Goal: Task Accomplishment & Management: Complete application form

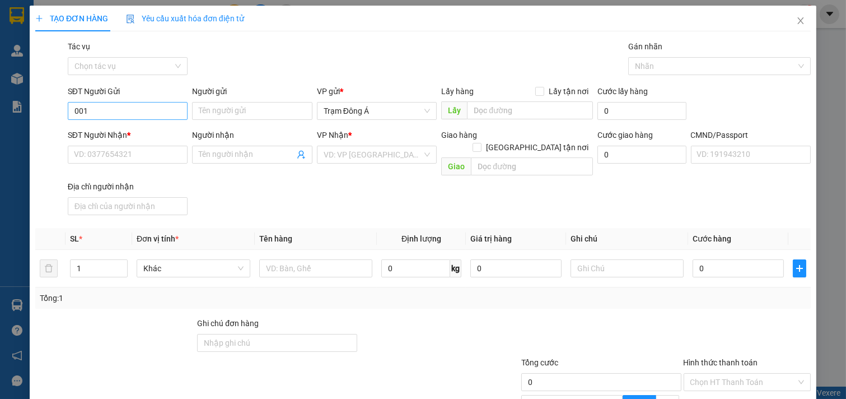
click at [147, 111] on input "001" at bounding box center [128, 111] width 120 height 18
click at [143, 133] on div "0000000001 - HUONG" at bounding box center [126, 133] width 105 height 12
type input "0000000001"
type input "HUONG"
type input "00000000000000"
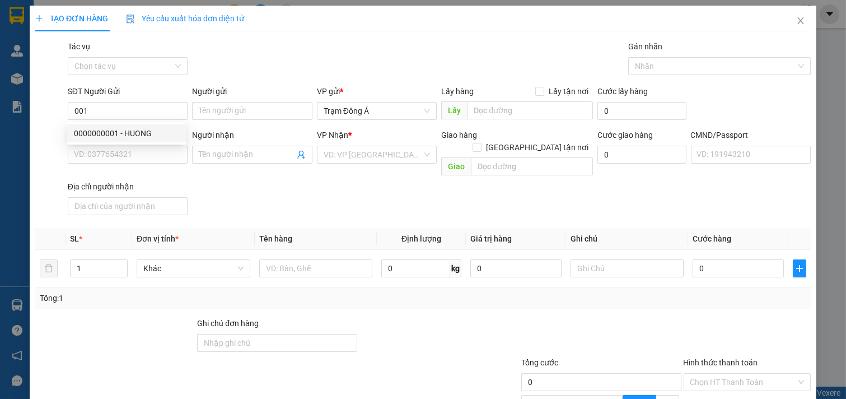
type input "PHƯƠNG"
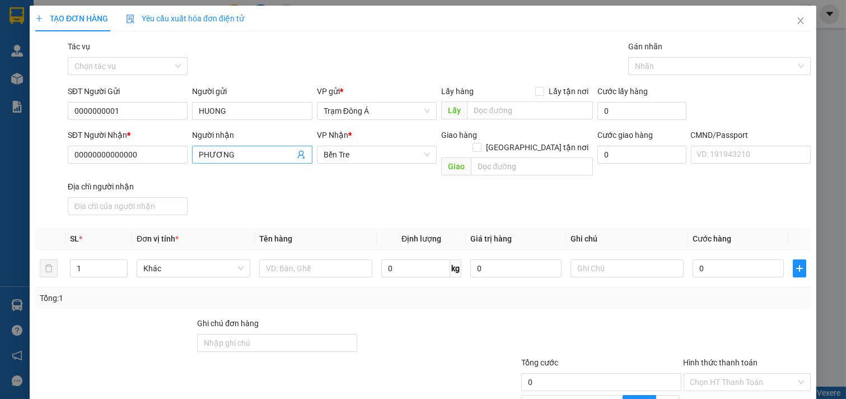
type input "0000000001"
click at [298, 152] on icon "user-add" at bounding box center [301, 154] width 9 height 9
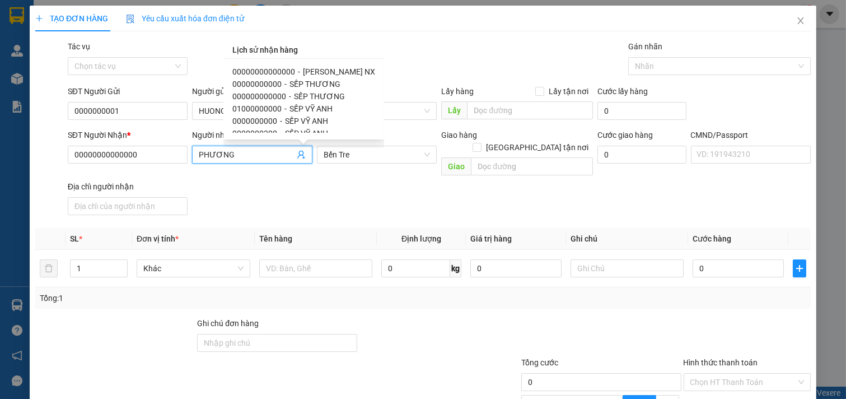
click at [303, 71] on span "[PERSON_NAME] NX" at bounding box center [339, 71] width 72 height 9
type input "[PERSON_NAME] NX"
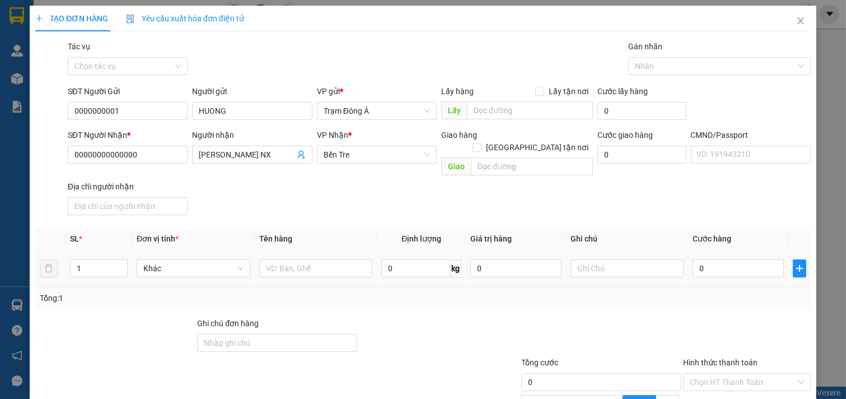
click at [293, 257] on div at bounding box center [316, 268] width 114 height 22
click at [293, 259] on input "text" at bounding box center [316, 268] width 114 height 18
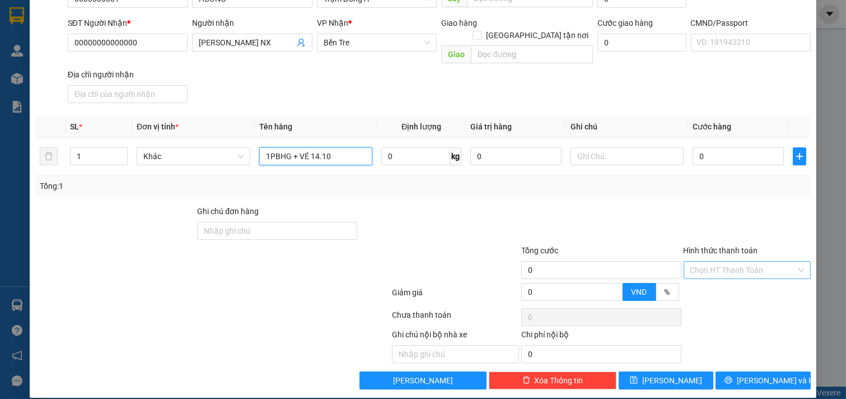
type input "1PBHG + VÉ 14.10"
click at [756, 261] on input "Hình thức thanh toán" at bounding box center [743, 269] width 106 height 17
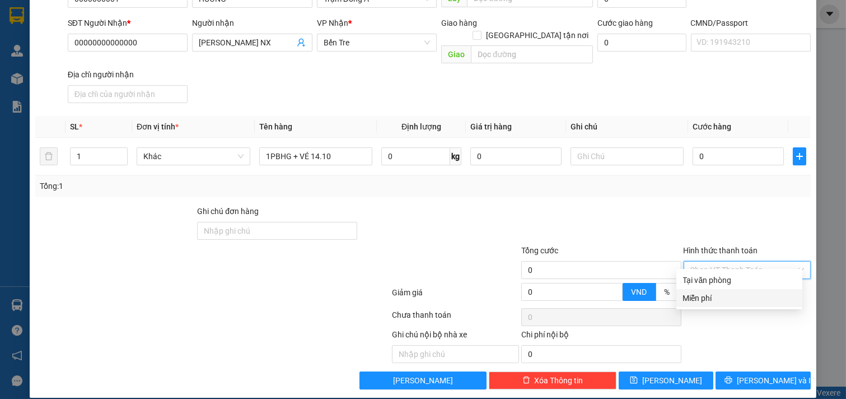
click at [728, 293] on div "Miễn phí" at bounding box center [739, 298] width 113 height 12
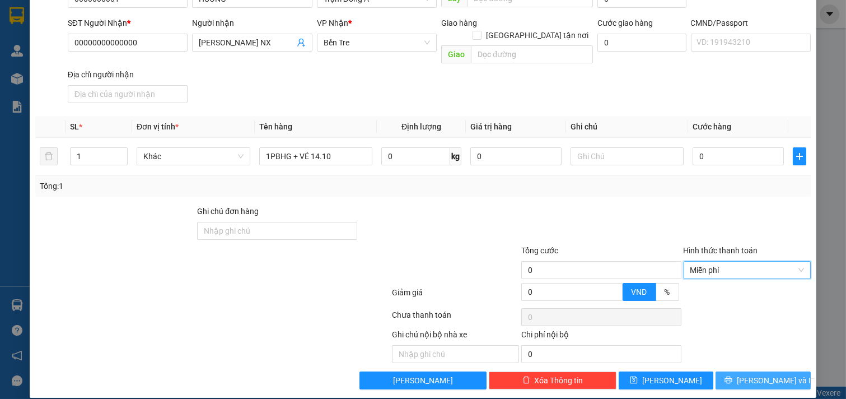
click at [765, 374] on span "[PERSON_NAME] và In" at bounding box center [776, 380] width 78 height 12
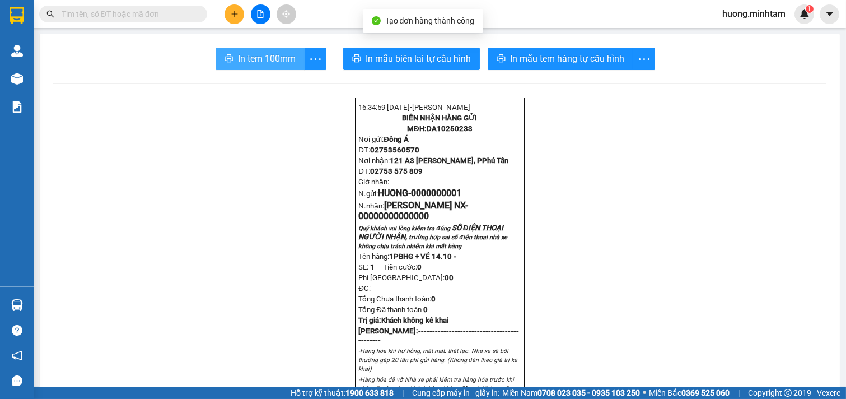
click at [255, 60] on span "In tem 100mm" at bounding box center [267, 59] width 58 height 14
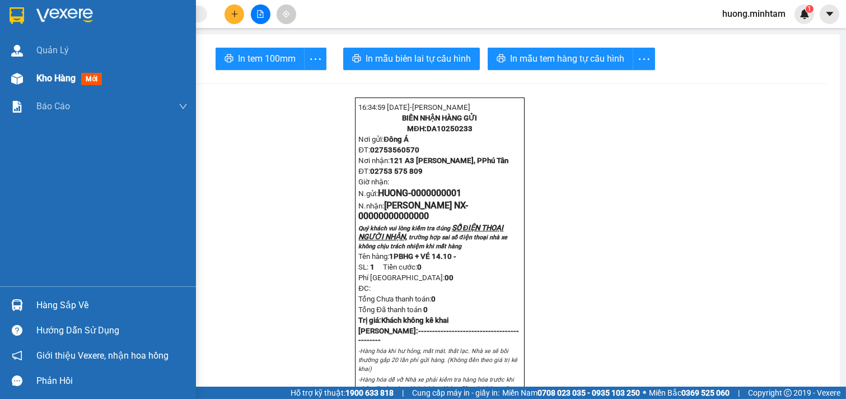
click at [50, 87] on div "Kho hàng mới" at bounding box center [111, 78] width 151 height 28
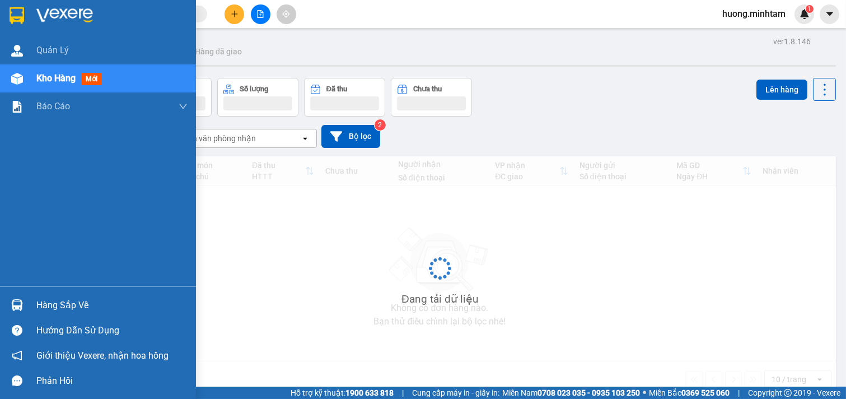
click at [72, 83] on span "Kho hàng" at bounding box center [55, 78] width 39 height 11
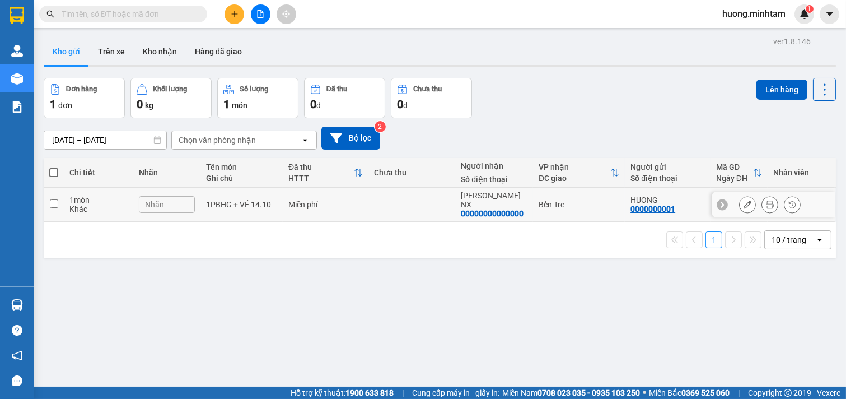
click at [64, 204] on td "1 món Khác" at bounding box center [98, 205] width 69 height 34
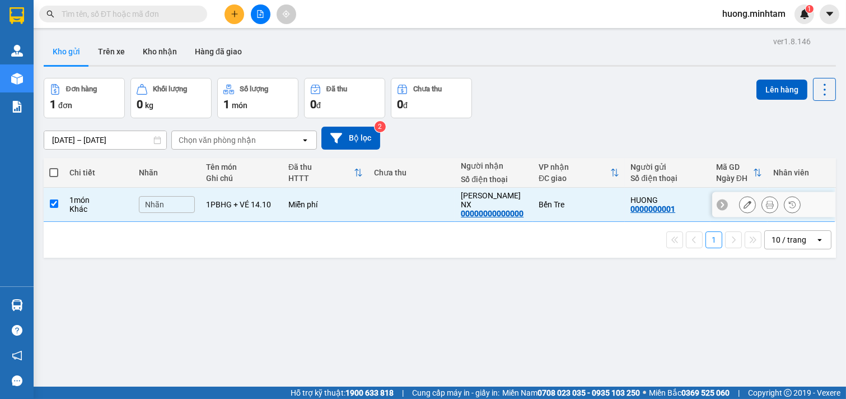
checkbox input "true"
click at [777, 87] on button "Lên hàng" at bounding box center [781, 89] width 51 height 20
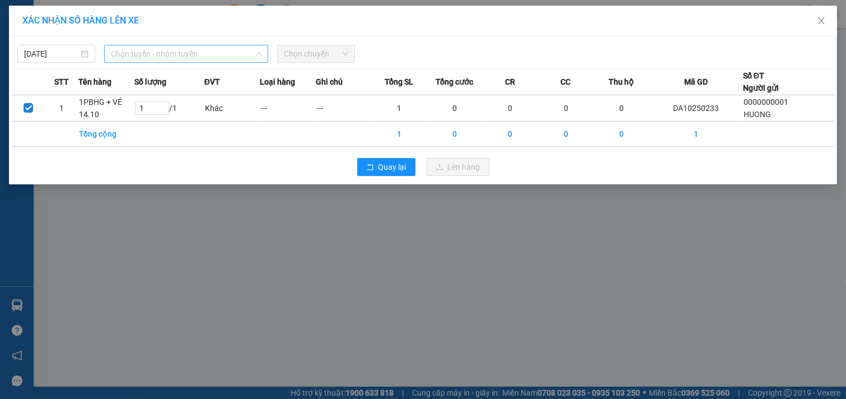
click at [224, 52] on span "Chọn tuyến - nhóm tuyến" at bounding box center [186, 53] width 151 height 17
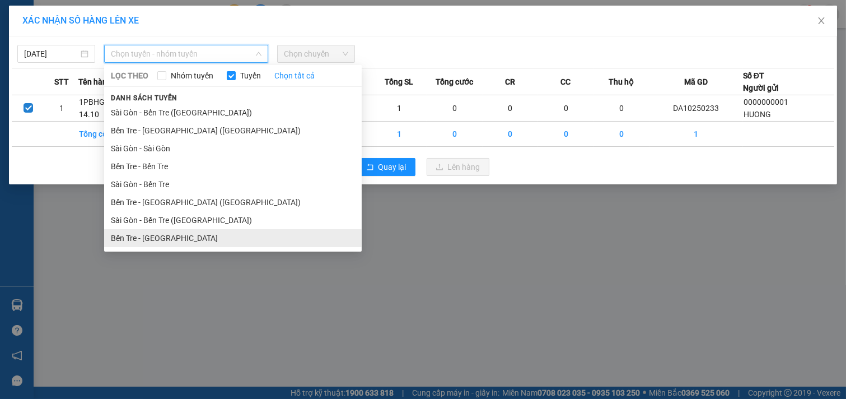
click at [157, 232] on li "Bến Tre - [GEOGRAPHIC_DATA]" at bounding box center [233, 238] width 258 height 18
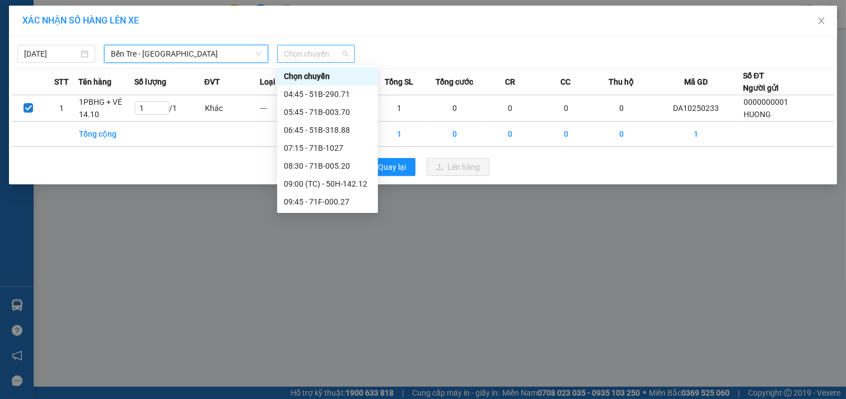
click at [327, 58] on span "Chọn chuyến" at bounding box center [316, 53] width 64 height 17
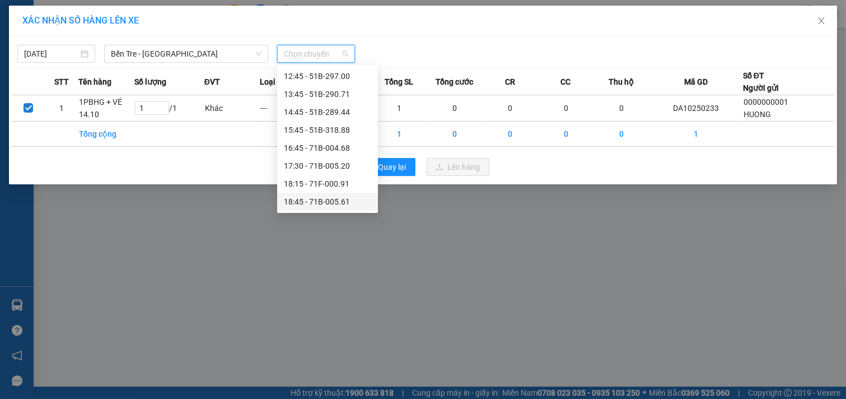
drag, startPoint x: 336, startPoint y: 200, endPoint x: 353, endPoint y: 195, distance: 17.2
click at [336, 202] on div "18:45 - 71B-005.61" at bounding box center [327, 201] width 87 height 12
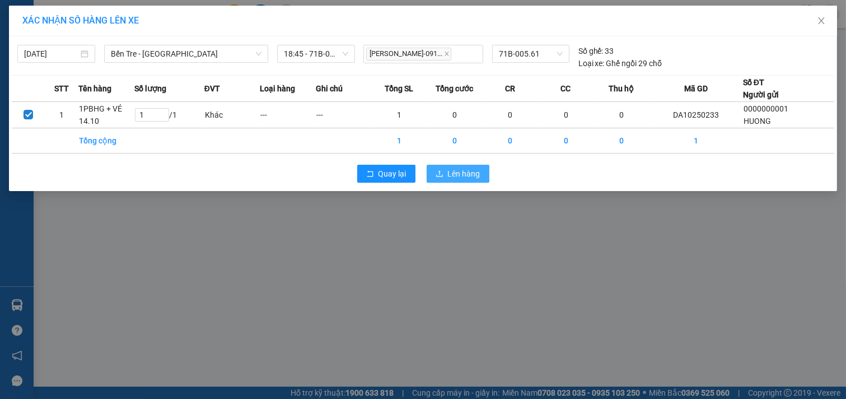
click at [471, 172] on span "Lên hàng" at bounding box center [464, 173] width 32 height 12
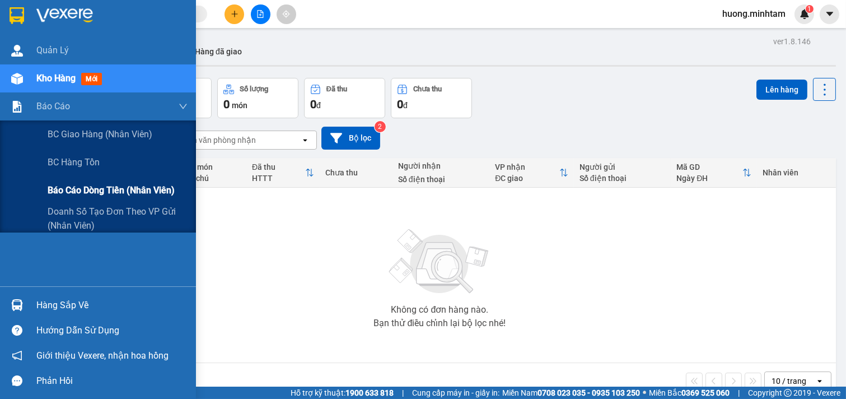
click at [104, 187] on span "Báo cáo dòng tiền (nhân viên)" at bounding box center [111, 190] width 127 height 14
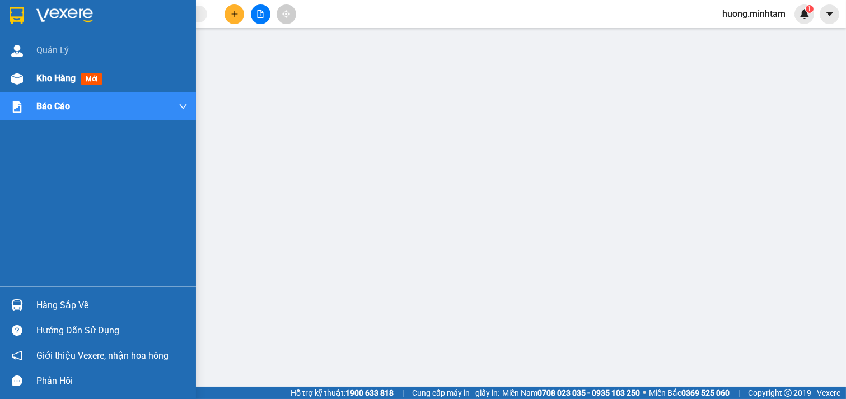
click at [53, 79] on span "Kho hàng" at bounding box center [55, 78] width 39 height 11
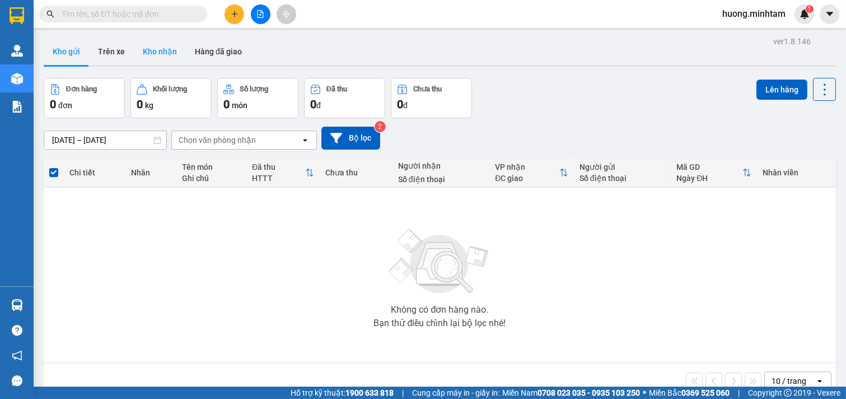
click at [147, 49] on button "Kho nhận" at bounding box center [160, 51] width 52 height 27
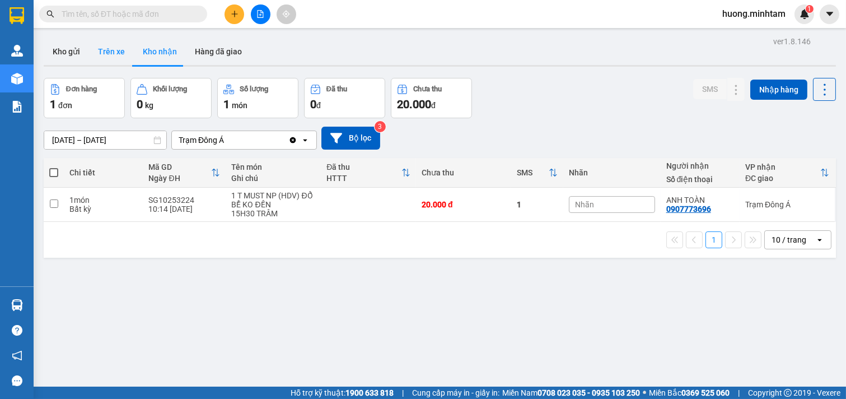
click at [114, 49] on button "Trên xe" at bounding box center [111, 51] width 45 height 27
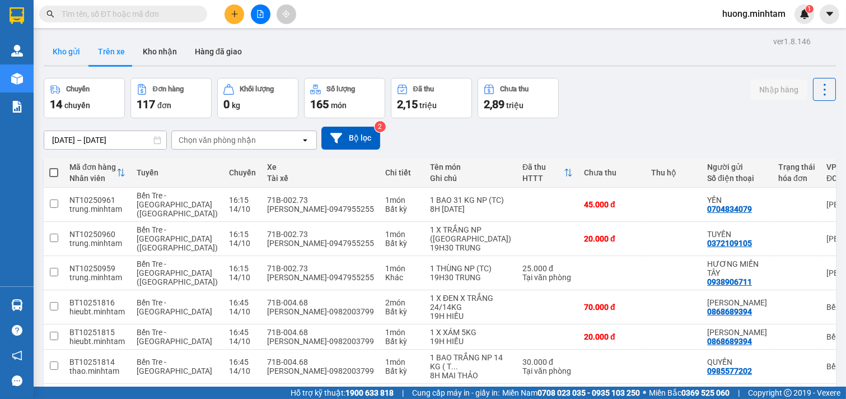
click at [77, 47] on button "Kho gửi" at bounding box center [66, 51] width 45 height 27
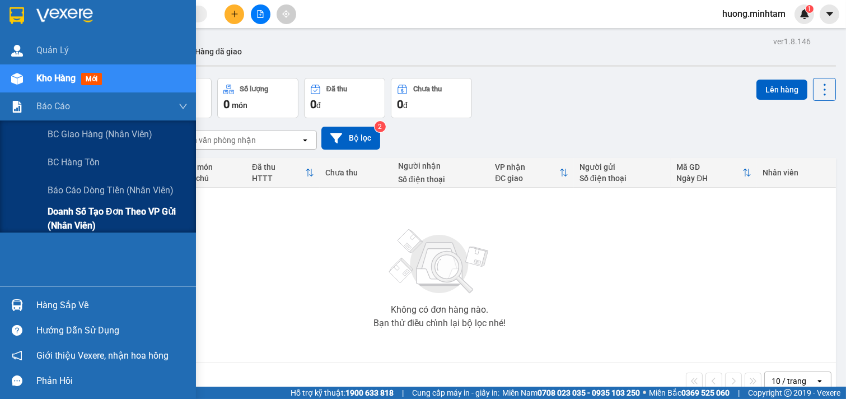
click at [133, 214] on span "Doanh số tạo đơn theo VP gửi (nhân viên)" at bounding box center [118, 218] width 140 height 28
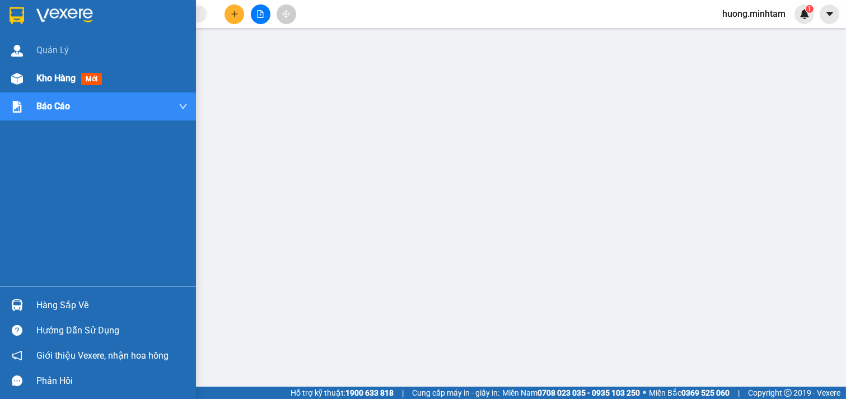
click at [68, 79] on span "Kho hàng" at bounding box center [55, 78] width 39 height 11
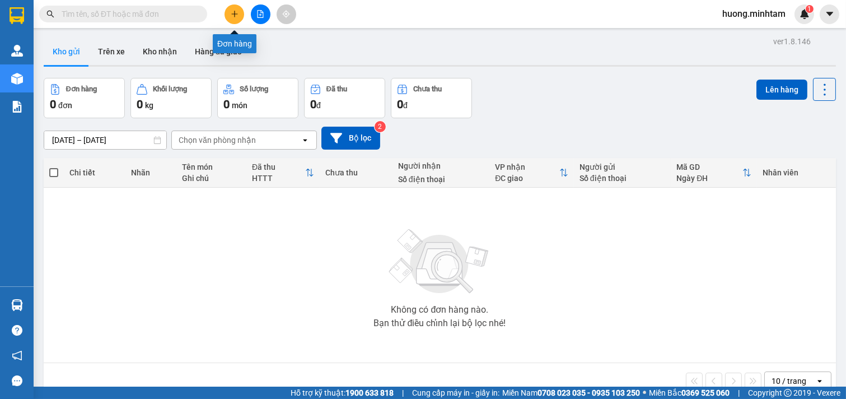
click at [236, 21] on button at bounding box center [234, 14] width 20 height 20
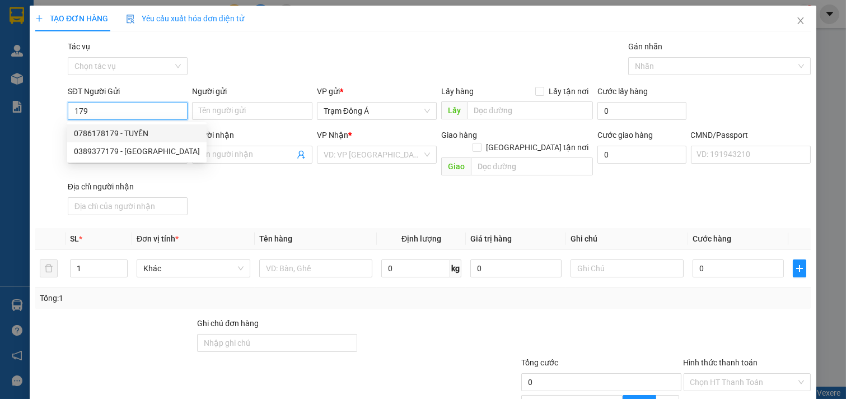
click at [143, 133] on div "0786178179 - TUYỀN" at bounding box center [137, 133] width 126 height 12
type input "0786178179"
type input "TUYỀN"
type input "0975991308"
type input "ĐÀO"
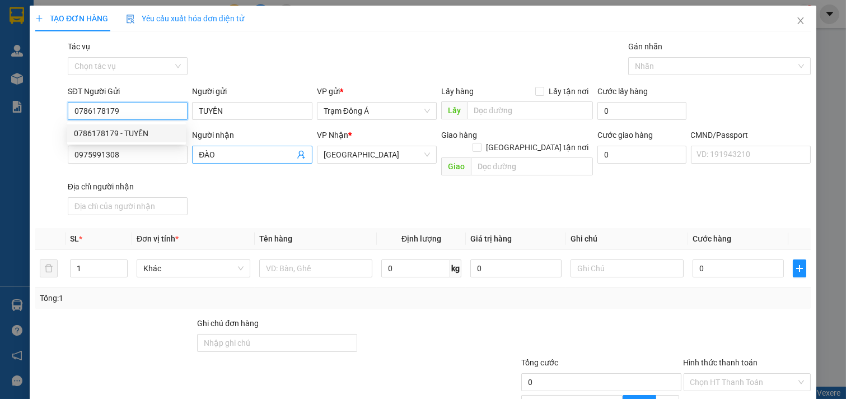
type input "0786178179"
click at [297, 153] on icon "user-add" at bounding box center [300, 155] width 7 height 8
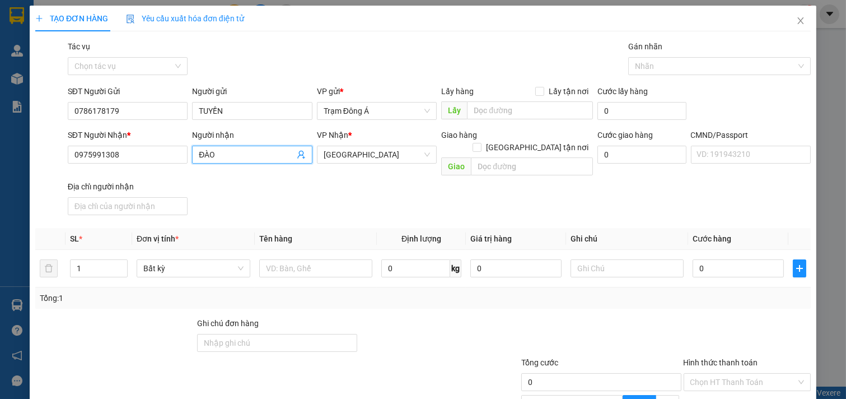
click at [297, 153] on icon "user-add" at bounding box center [300, 155] width 7 height 8
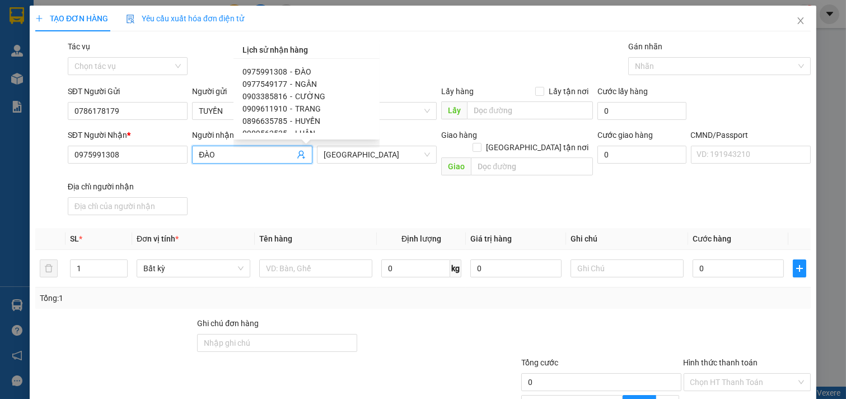
click at [298, 107] on span "TRANG" at bounding box center [308, 108] width 26 height 9
type input "0909611910"
type input "TRANG"
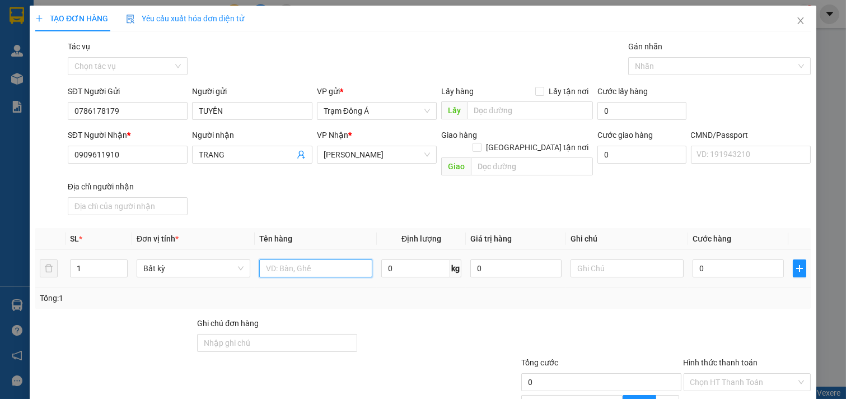
click at [324, 261] on input "text" at bounding box center [316, 268] width 114 height 18
type input "1KT 15KG NP"
click at [645, 259] on input "text" at bounding box center [627, 268] width 114 height 18
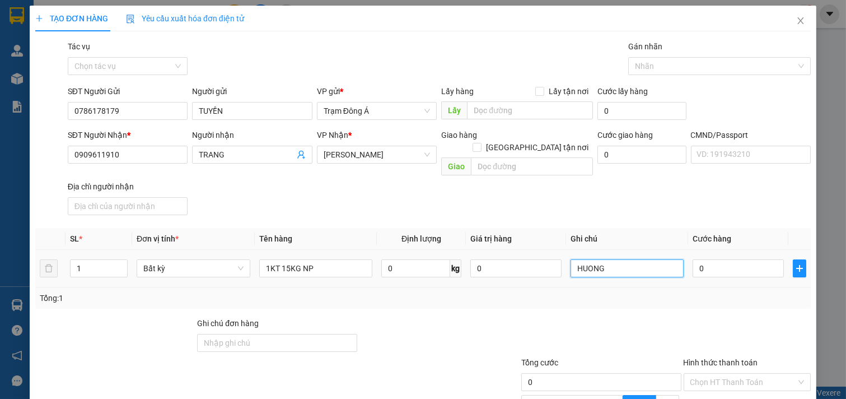
type input "HUONG"
type input "3"
type input "30"
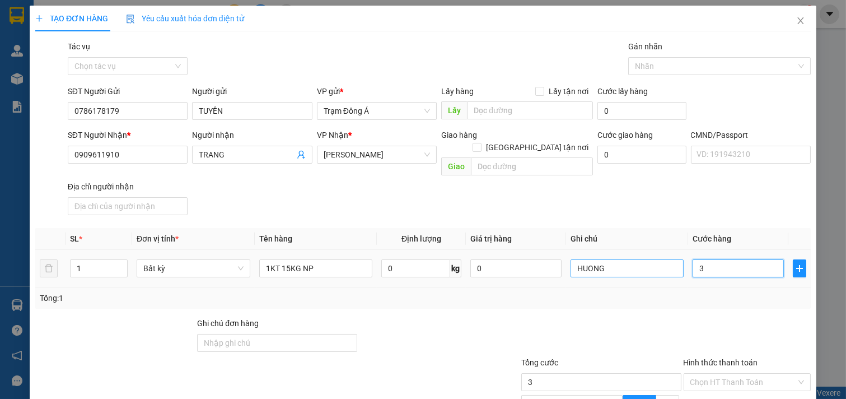
type input "30"
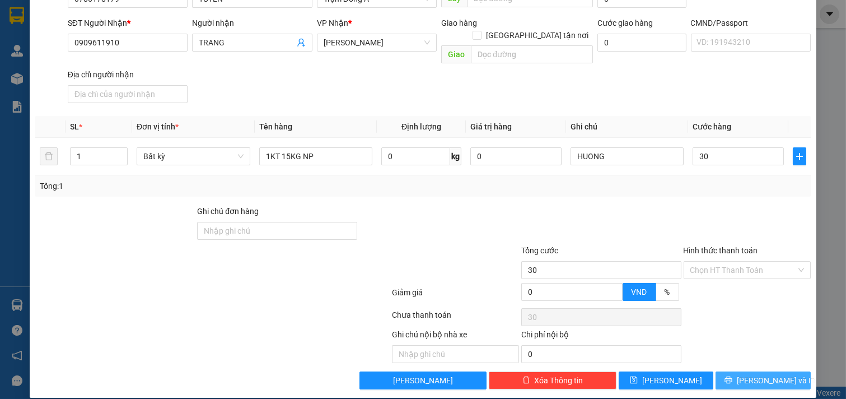
type input "30.000"
click at [781, 371] on button "[PERSON_NAME] và In" at bounding box center [762, 380] width 95 height 18
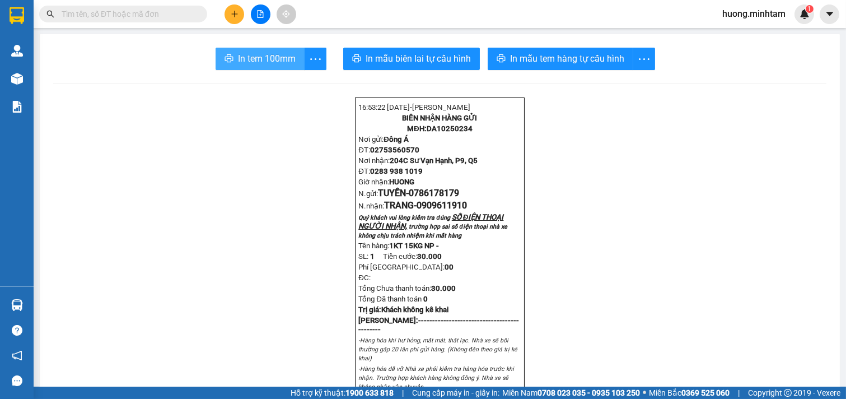
click at [238, 60] on span "In tem 100mm" at bounding box center [267, 59] width 58 height 14
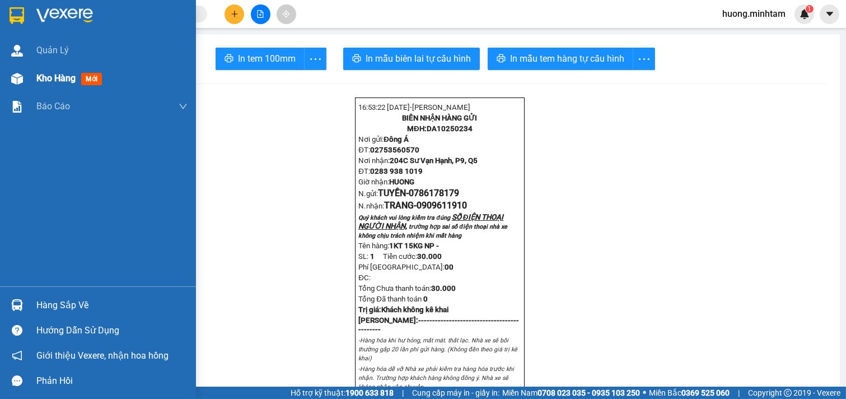
drag, startPoint x: 41, startPoint y: 76, endPoint x: 200, endPoint y: 1, distance: 175.3
click at [43, 76] on span "Kho hàng" at bounding box center [55, 78] width 39 height 11
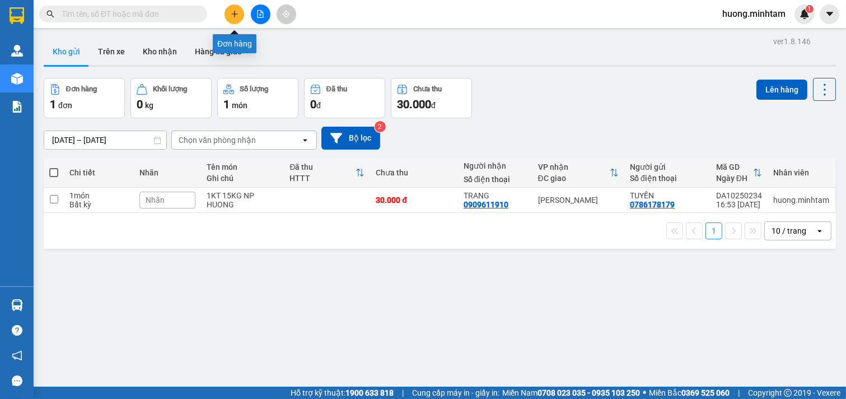
click at [235, 15] on icon "plus" at bounding box center [235, 14] width 8 height 8
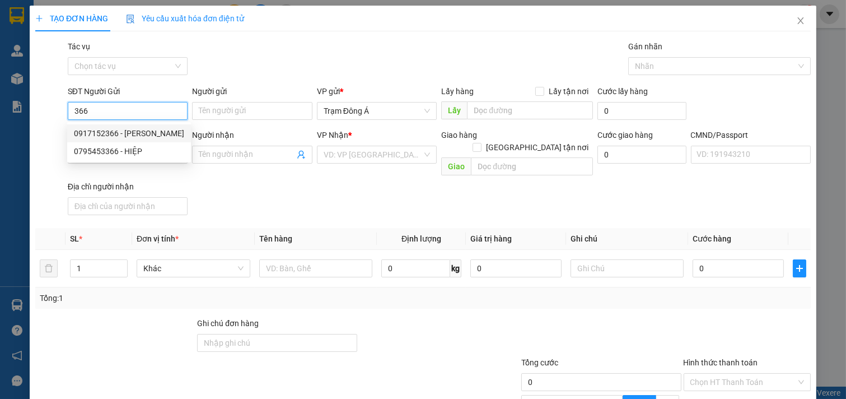
click at [100, 133] on div "0917152366 - [PERSON_NAME]" at bounding box center [129, 133] width 110 height 12
type input "0917152366"
type input "[PERSON_NAME]"
type input "0939227373"
type input "TOÀN TG"
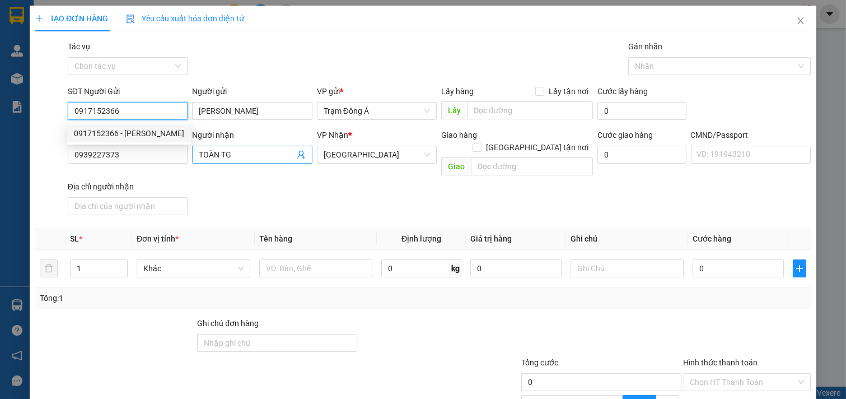
type input "0917152366"
click at [297, 153] on icon "user-add" at bounding box center [301, 154] width 9 height 9
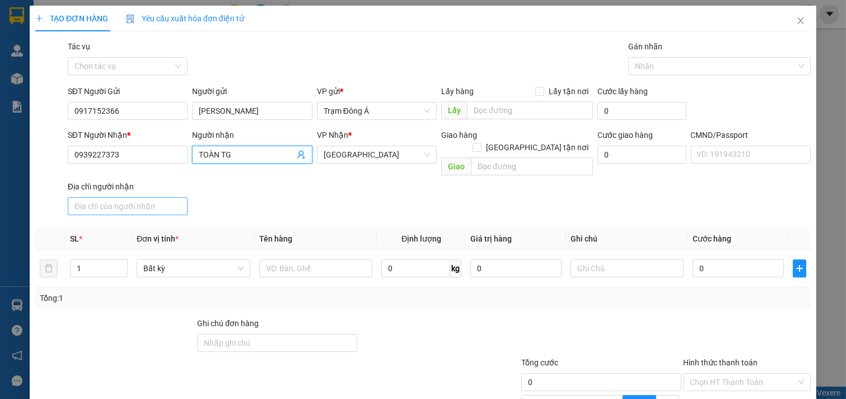
drag, startPoint x: 231, startPoint y: 154, endPoint x: 172, endPoint y: 185, distance: 66.6
click at [172, 185] on div "SĐT Người Nhận * 0939227373 Người nhận TOÀN TG TOÀN TG VP Nhận * Tiền Giang Gia…" at bounding box center [438, 174] width 747 height 91
type input "TÀI DIỆU"
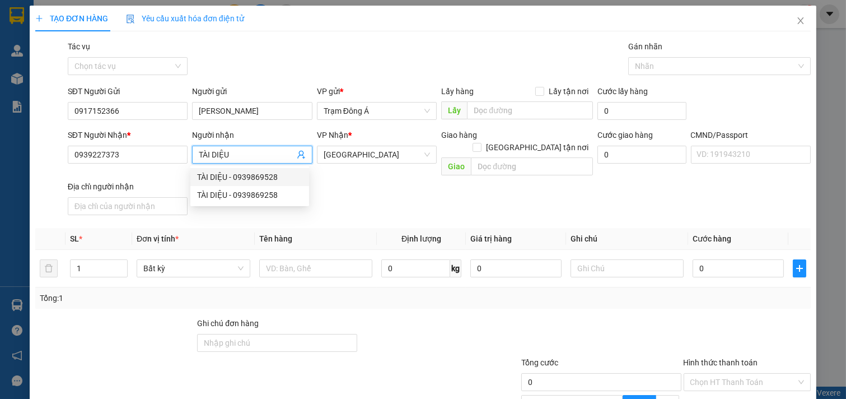
click at [226, 175] on div "TÀI DIỆU - 0939869528" at bounding box center [249, 177] width 105 height 12
type input "0939869528"
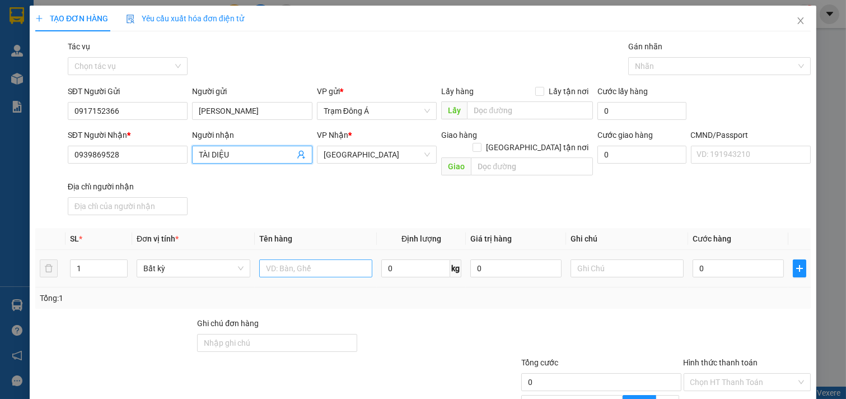
type input "TÀI DIỆU"
click at [303, 260] on input "text" at bounding box center [316, 268] width 114 height 18
type input "1K HÌNH 13KG NP"
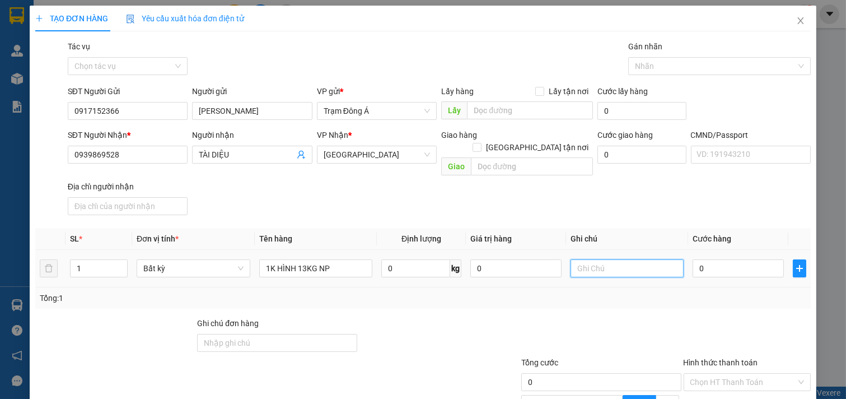
click at [624, 259] on input "text" at bounding box center [627, 268] width 114 height 18
type input "HUONG"
type input "3"
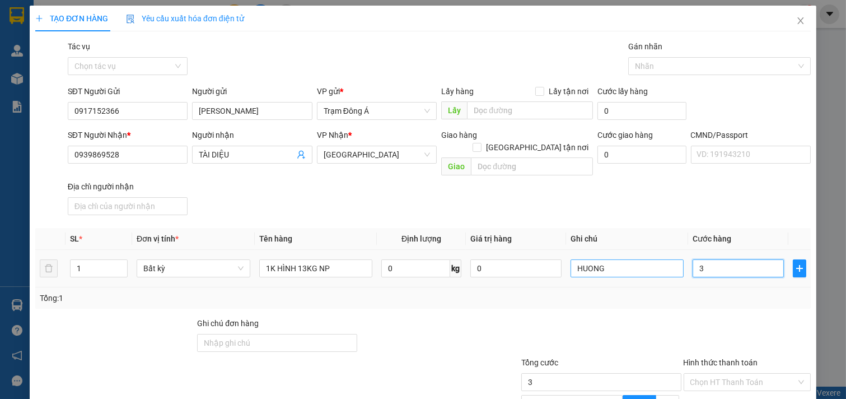
type input "30"
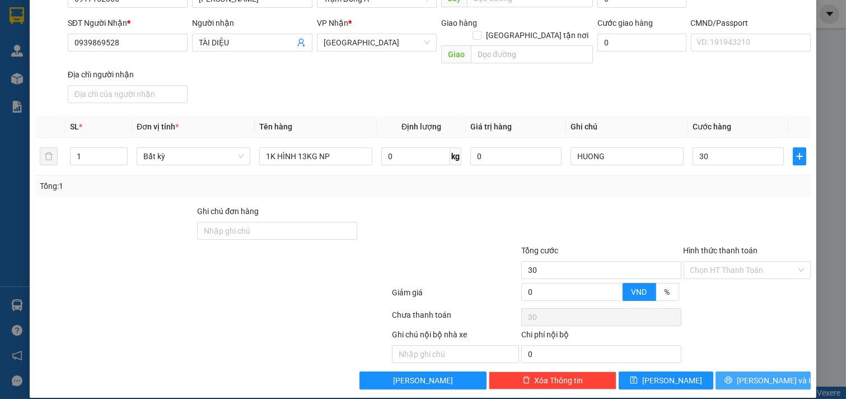
click at [762, 374] on span "[PERSON_NAME] và In" at bounding box center [776, 380] width 78 height 12
type input "30.000"
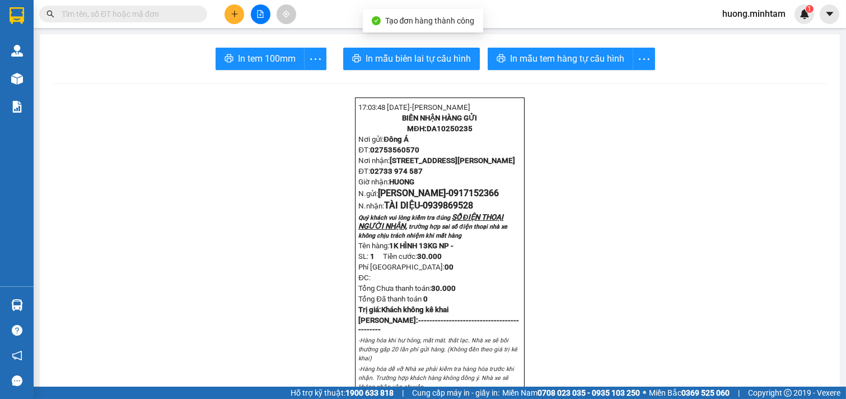
click at [249, 62] on span "In tem 100mm" at bounding box center [267, 59] width 58 height 14
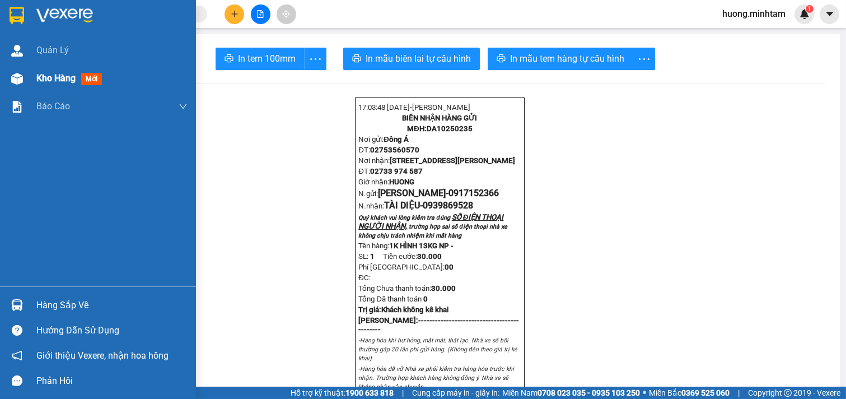
click at [49, 76] on span "Kho hàng" at bounding box center [55, 78] width 39 height 11
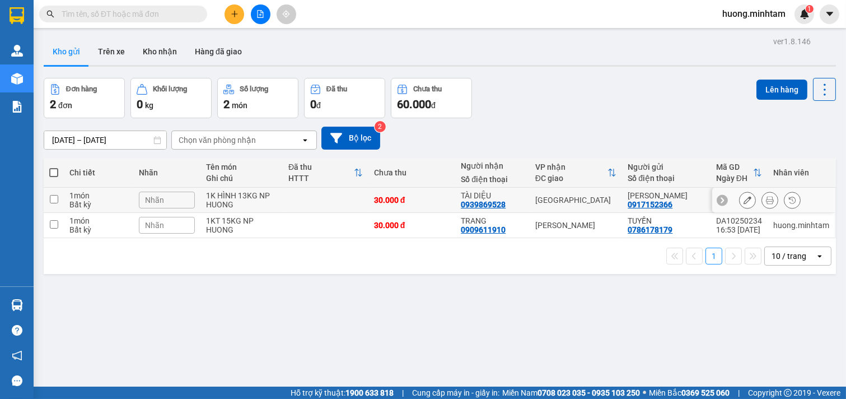
click at [70, 195] on div "1 món" at bounding box center [98, 195] width 58 height 9
checkbox input "true"
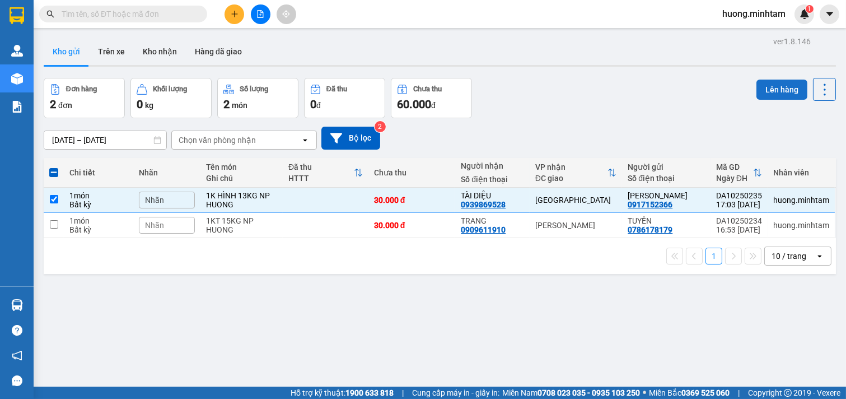
click at [784, 87] on button "Lên hàng" at bounding box center [781, 89] width 51 height 20
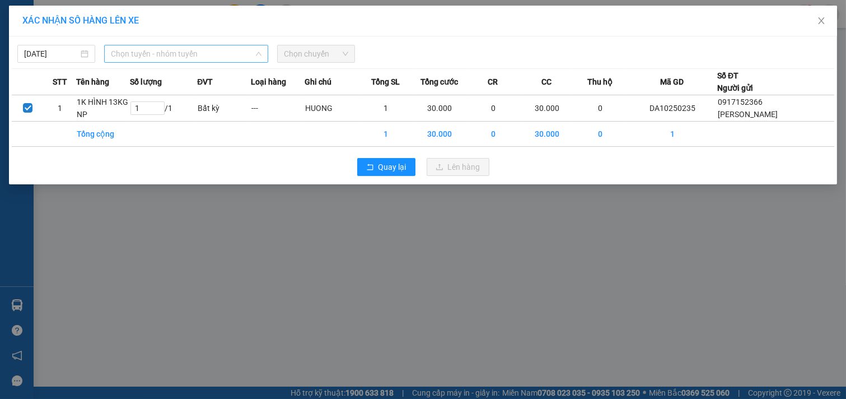
click at [239, 52] on span "Chọn tuyến - nhóm tuyến" at bounding box center [186, 53] width 151 height 17
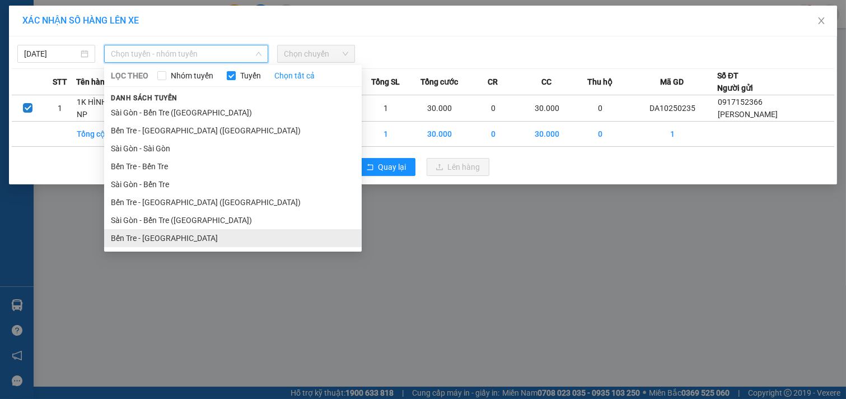
click at [167, 245] on li "Bến Tre - [GEOGRAPHIC_DATA]" at bounding box center [233, 238] width 258 height 18
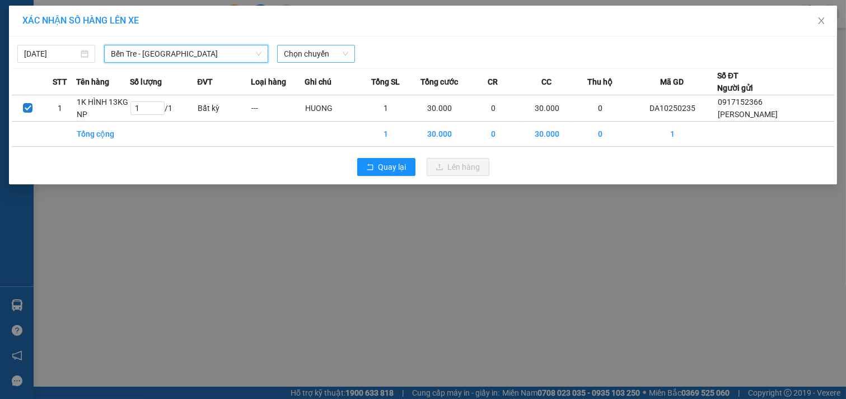
click at [310, 48] on span "Chọn chuyến" at bounding box center [316, 53] width 64 height 17
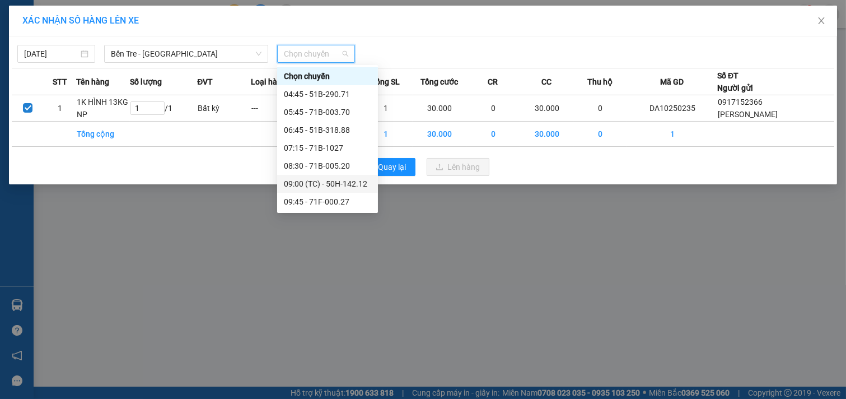
scroll to position [179, 0]
click at [330, 166] on div "17:30 - 71B-005.20" at bounding box center [327, 166] width 87 height 12
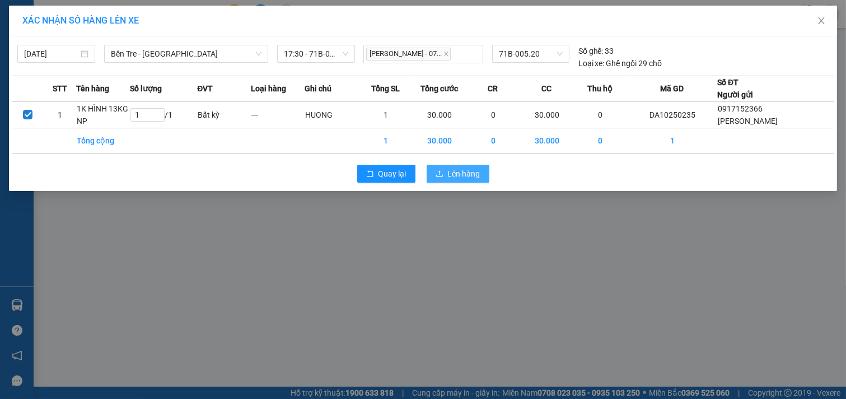
click at [474, 167] on span "Lên hàng" at bounding box center [464, 173] width 32 height 12
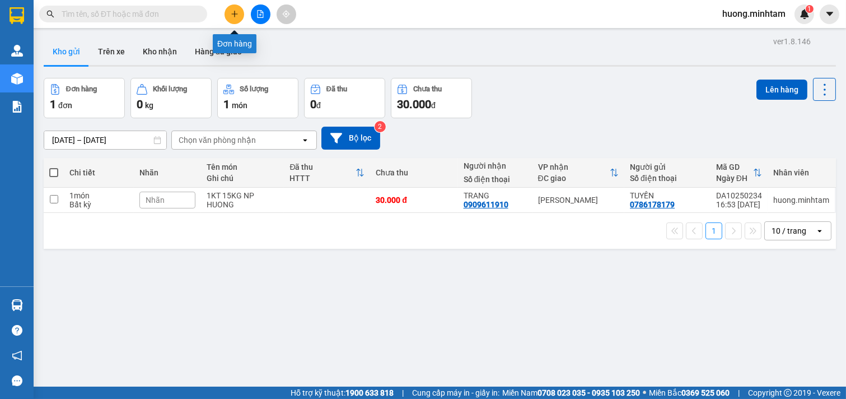
click at [234, 10] on icon "plus" at bounding box center [235, 14] width 8 height 8
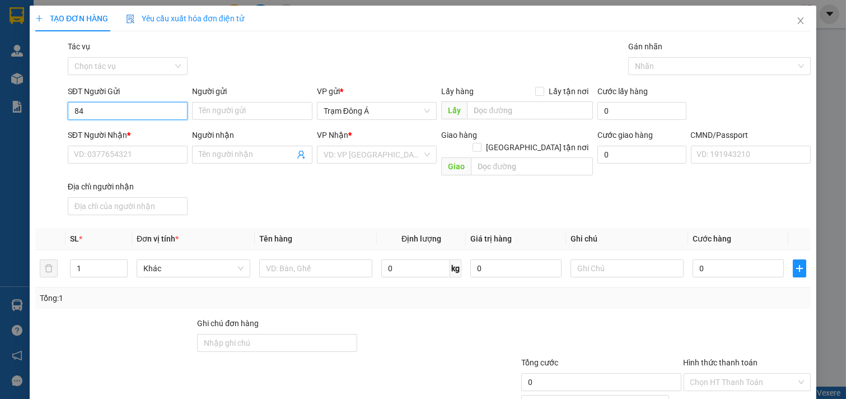
drag, startPoint x: 99, startPoint y: 102, endPoint x: 60, endPoint y: 108, distance: 39.7
click at [37, 114] on div "SĐT Người Gửi 84 84 Người gửi Tên người gửi VP gửi * [PERSON_NAME] Á Lấy hàng …" at bounding box center [423, 104] width 778 height 39
type input "0384473449"
click at [142, 132] on div "0384473449 - [GEOGRAPHIC_DATA]" at bounding box center [137, 133] width 126 height 12
type input "MỸ NGA"
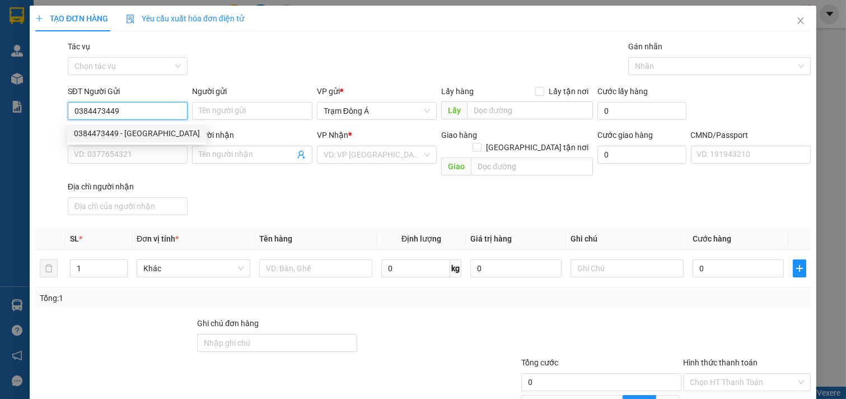
type input "0905123910"
type input "TÂM"
type input "083303002696"
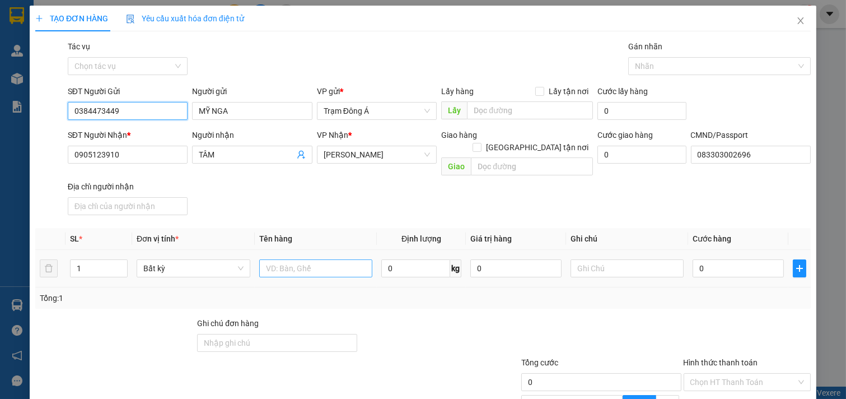
type input "0384473449"
click at [310, 264] on input "text" at bounding box center [316, 268] width 114 height 18
type input "1X ĐEN 10KG NP"
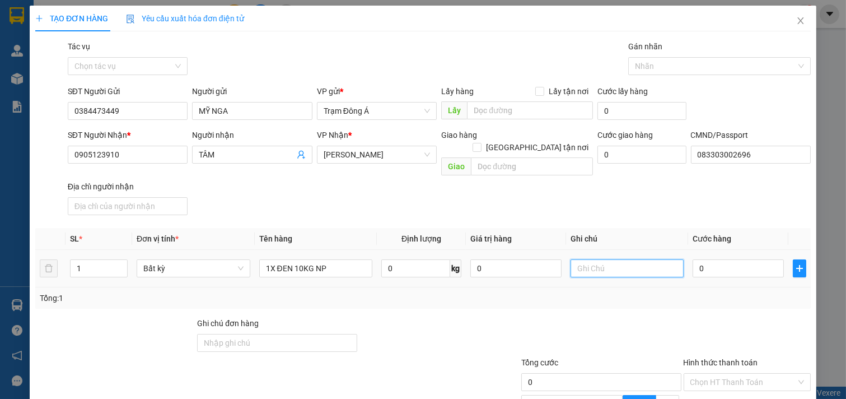
click at [583, 259] on input "text" at bounding box center [627, 268] width 114 height 18
type input "HUONG"
type input "3"
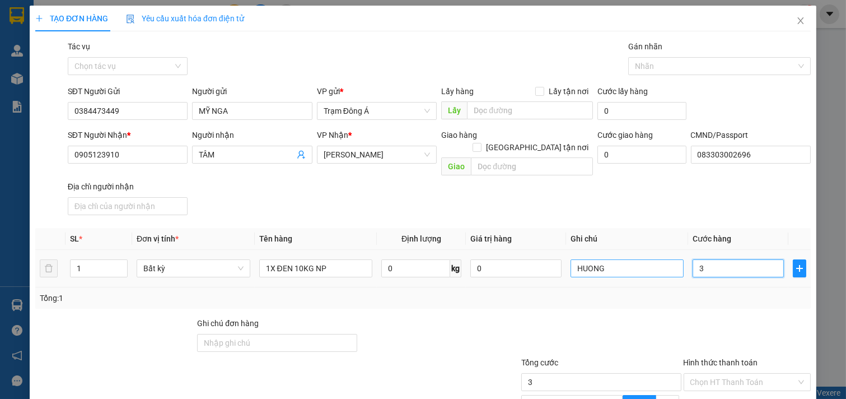
type input "30"
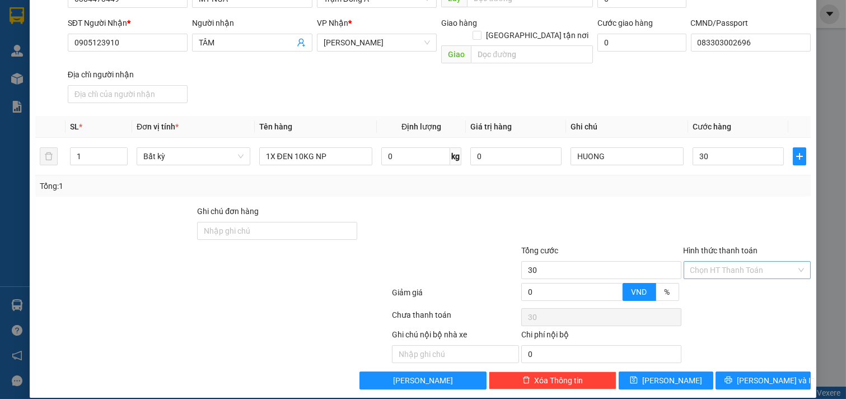
type input "30.000"
click at [743, 264] on input "Hình thức thanh toán" at bounding box center [743, 269] width 106 height 17
click at [723, 279] on div "Tại văn phòng" at bounding box center [739, 280] width 113 height 12
type input "0"
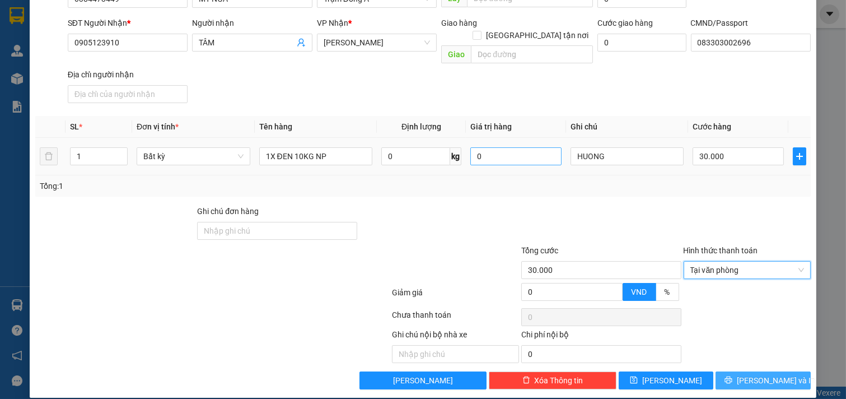
drag, startPoint x: 768, startPoint y: 373, endPoint x: 554, endPoint y: 149, distance: 309.6
click at [768, 374] on button "[PERSON_NAME] và In" at bounding box center [762, 380] width 95 height 18
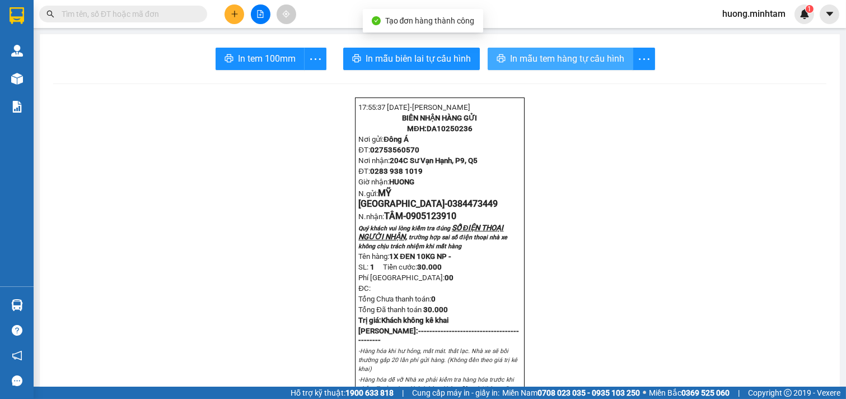
click at [582, 49] on button "In mẫu tem hàng tự cấu hình" at bounding box center [561, 59] width 146 height 22
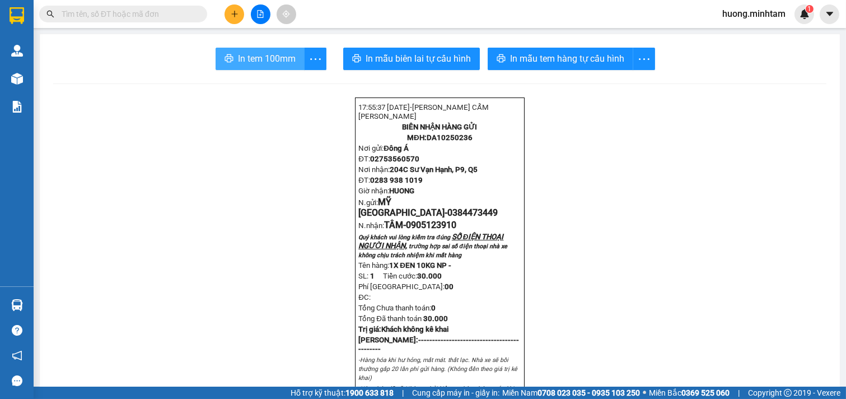
click at [273, 63] on span "In tem 100mm" at bounding box center [267, 59] width 58 height 14
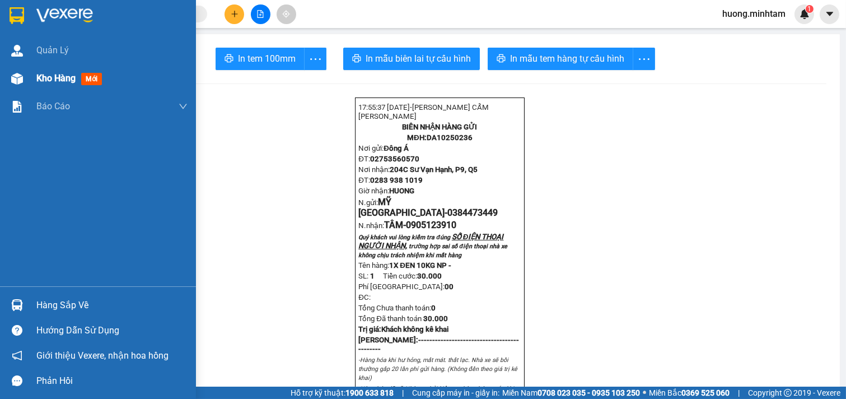
click at [49, 82] on span "Kho hàng" at bounding box center [55, 78] width 39 height 11
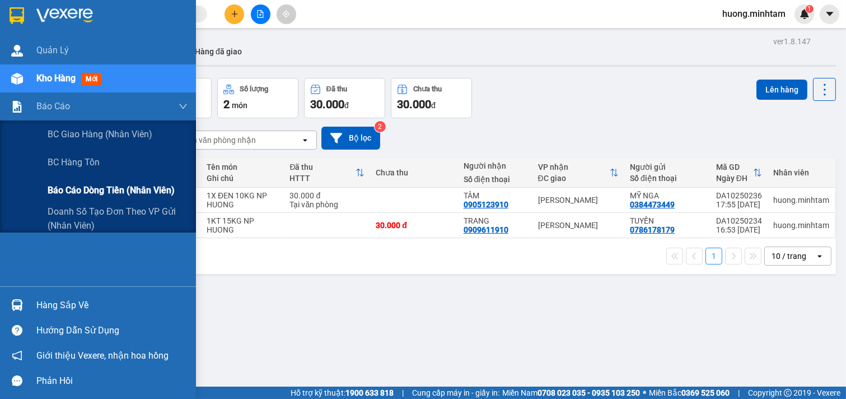
drag, startPoint x: 110, startPoint y: 189, endPoint x: 116, endPoint y: 191, distance: 5.8
click at [112, 191] on span "Báo cáo dòng tiền (nhân viên)" at bounding box center [111, 190] width 127 height 14
